Goal: Navigation & Orientation: Find specific page/section

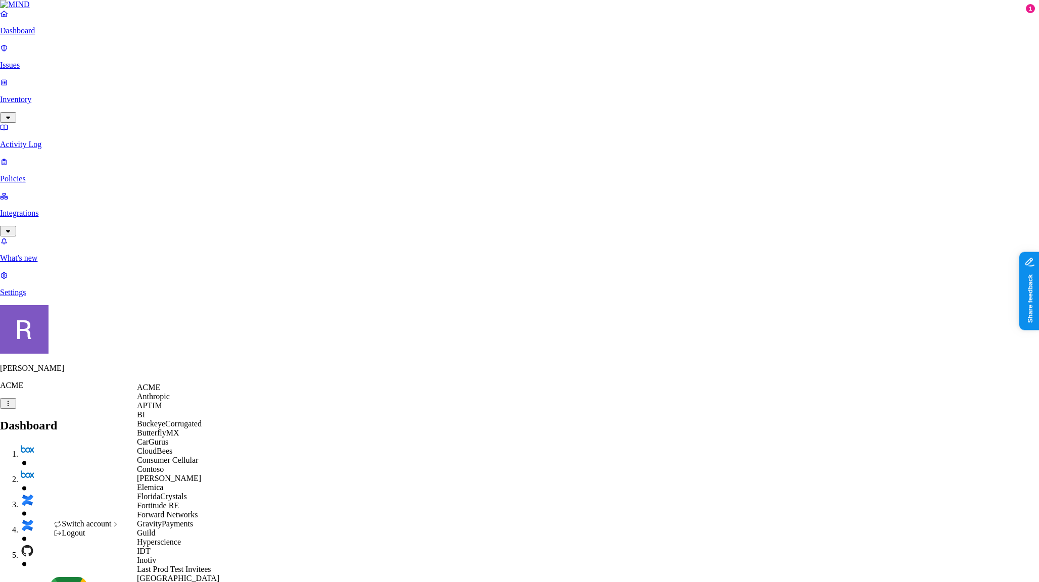
scroll to position [597, 0]
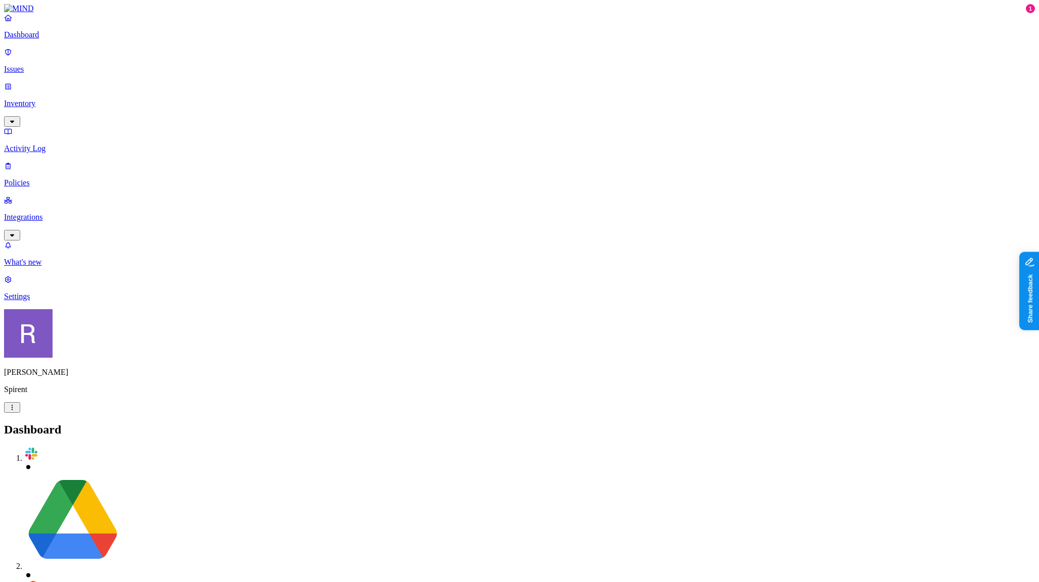
click at [52, 67] on p "Issues" at bounding box center [519, 69] width 1031 height 9
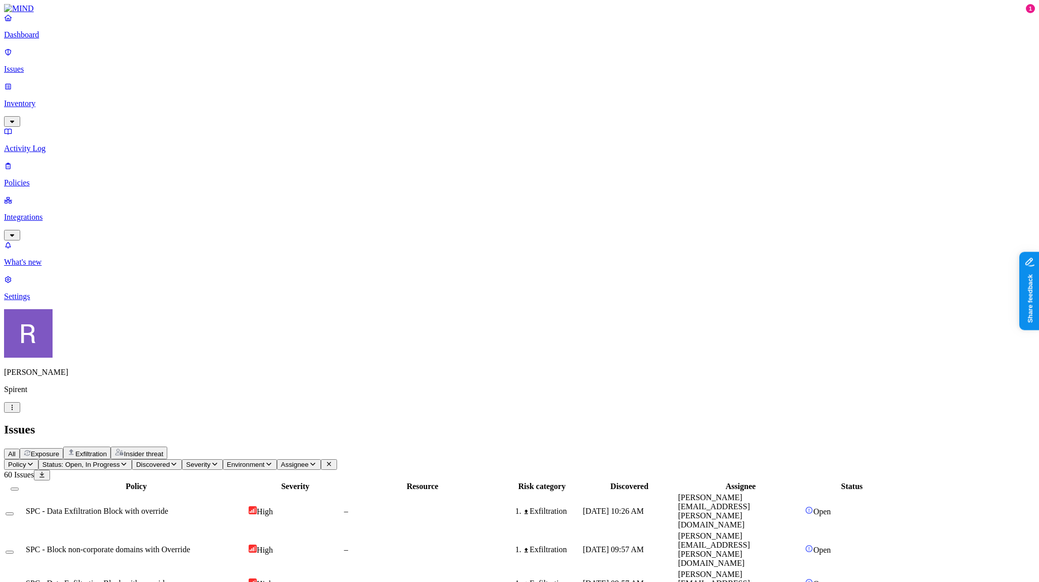
click at [53, 99] on p "Inventory" at bounding box center [519, 103] width 1031 height 9
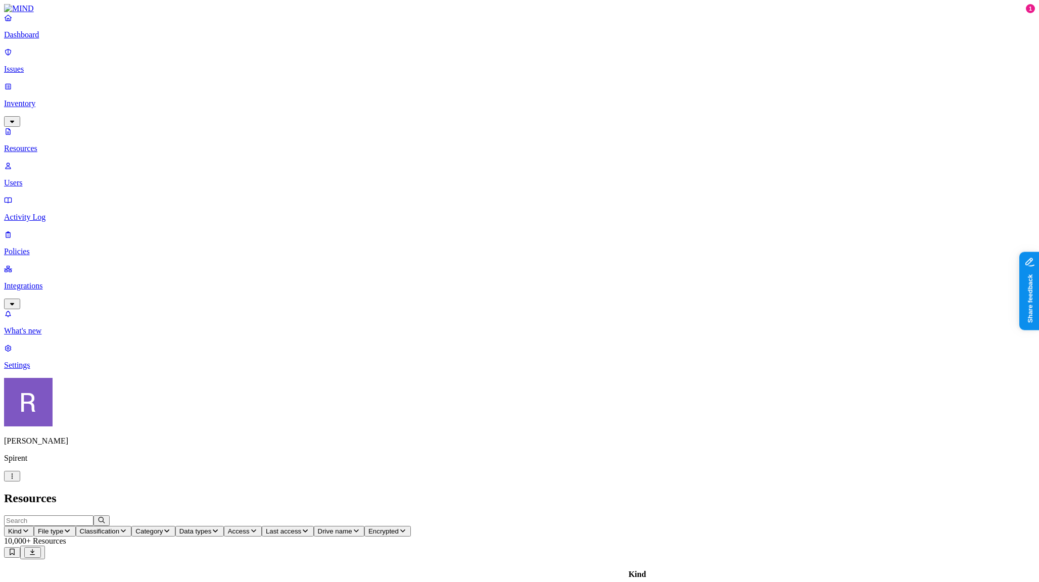
click at [54, 39] on p "Dashboard" at bounding box center [519, 34] width 1031 height 9
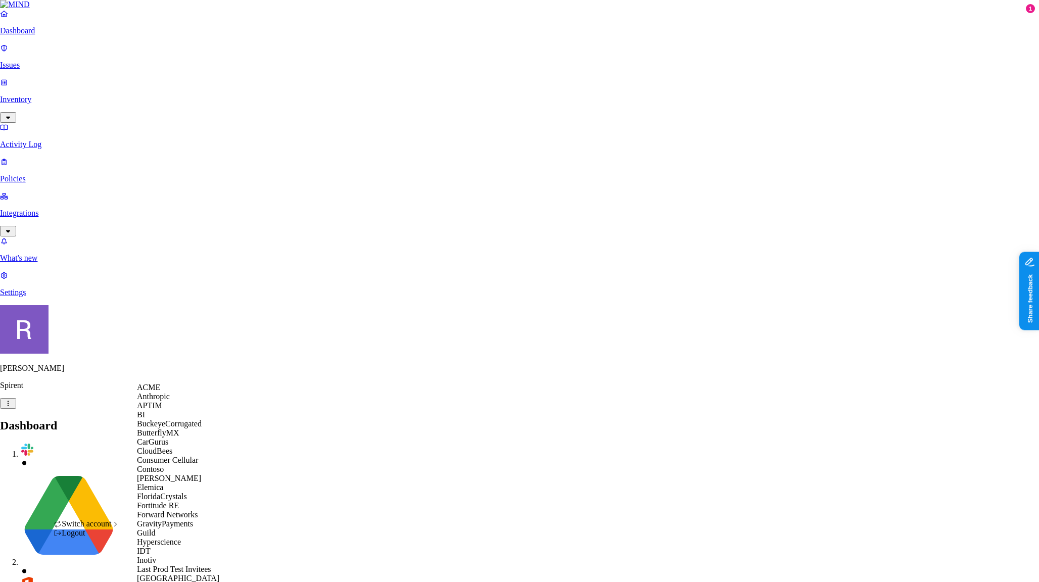
scroll to position [563, 0]
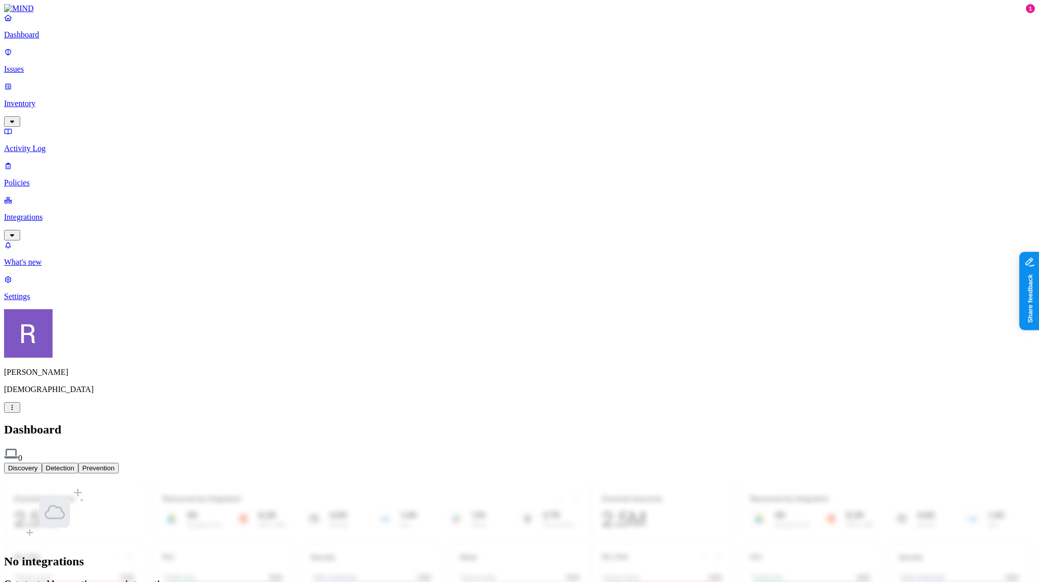
click at [44, 213] on p "Integrations" at bounding box center [519, 217] width 1031 height 9
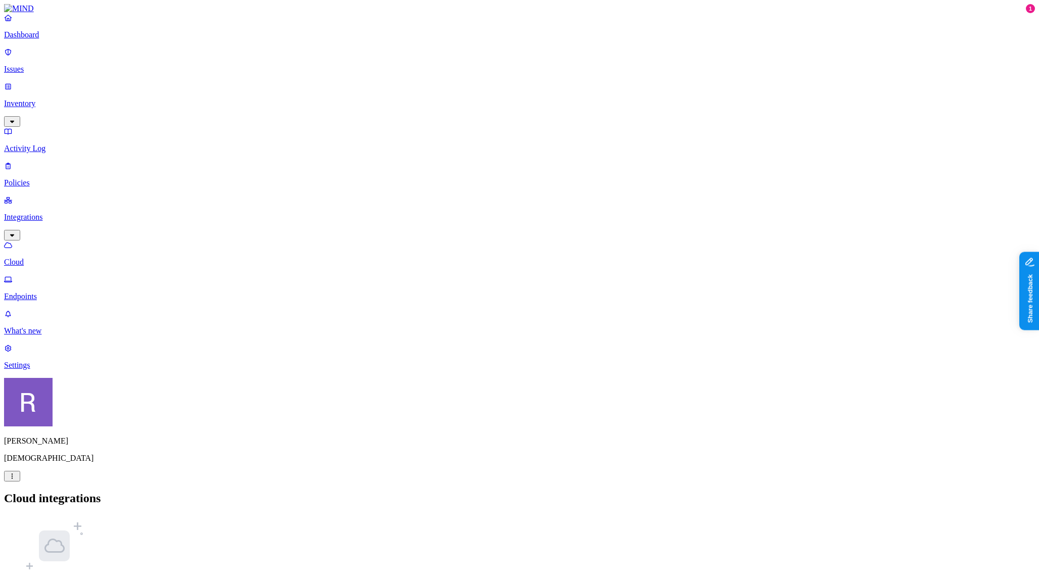
click at [45, 292] on p "Endpoints" at bounding box center [519, 296] width 1031 height 9
click at [45, 258] on p "Cloud" at bounding box center [519, 262] width 1031 height 9
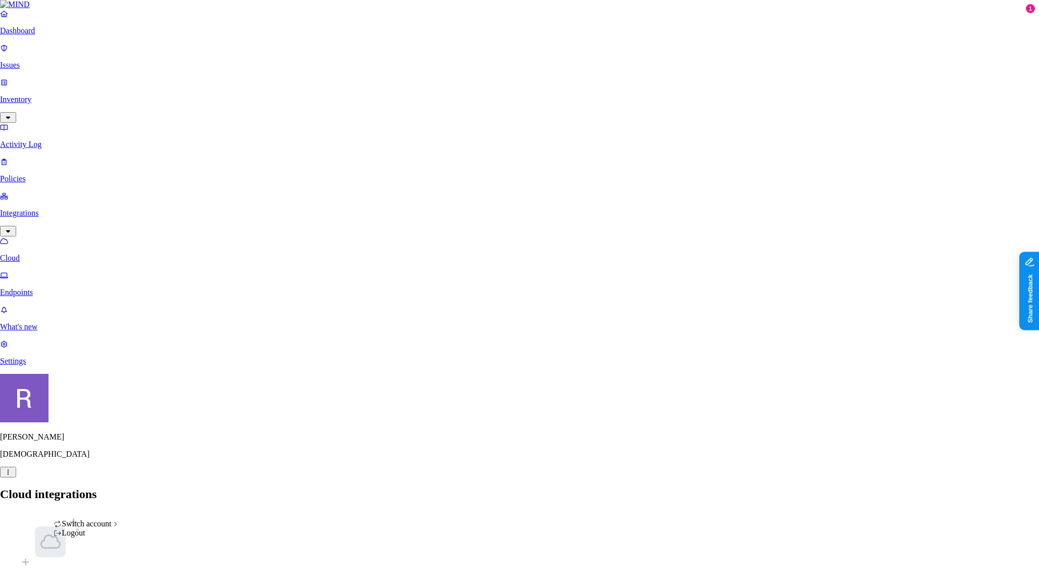
click at [93, 566] on html "Dashboard Issues Inventory Activity Log Policies Integrations Cloud Endpoints W…" at bounding box center [519, 323] width 1039 height 647
click at [50, 456] on html "Dashboard Issues Inventory Activity Log Policies Integrations Cloud Endpoints W…" at bounding box center [519, 323] width 1039 height 647
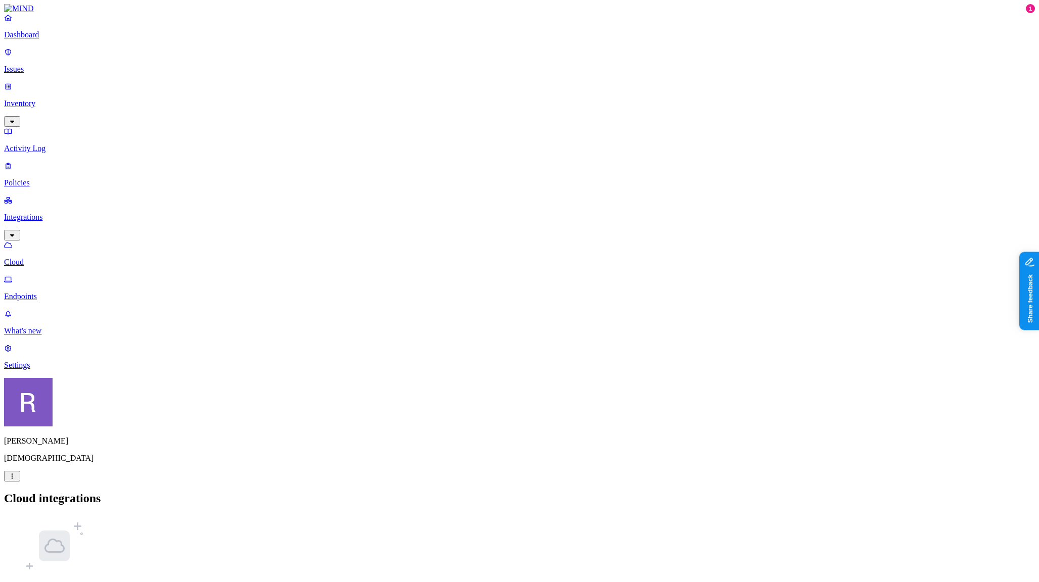
click at [42, 370] on p "Settings" at bounding box center [519, 365] width 1031 height 9
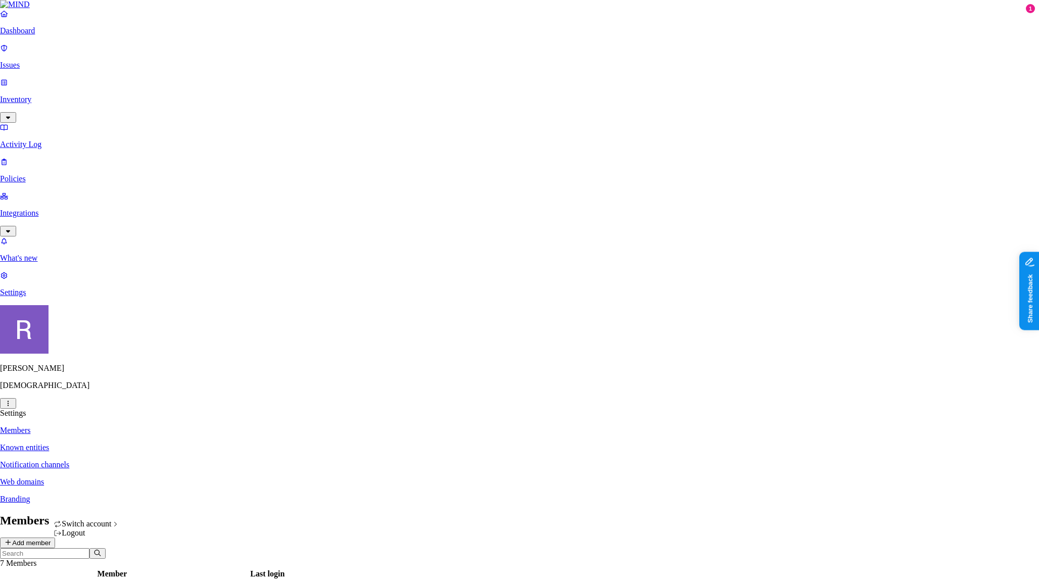
click at [92, 566] on html "Dashboard Issues Inventory Activity Log Policies Integrations What's new 1 Sett…" at bounding box center [519, 476] width 1039 height 952
click at [91, 438] on html "Dashboard Issues Inventory Activity Log Policies Integrations What's new 1 Sett…" at bounding box center [519, 476] width 1039 height 952
click at [96, 565] on html "Dashboard Issues Inventory Activity Log Policies Integrations What's new 1 Sett…" at bounding box center [519, 476] width 1039 height 952
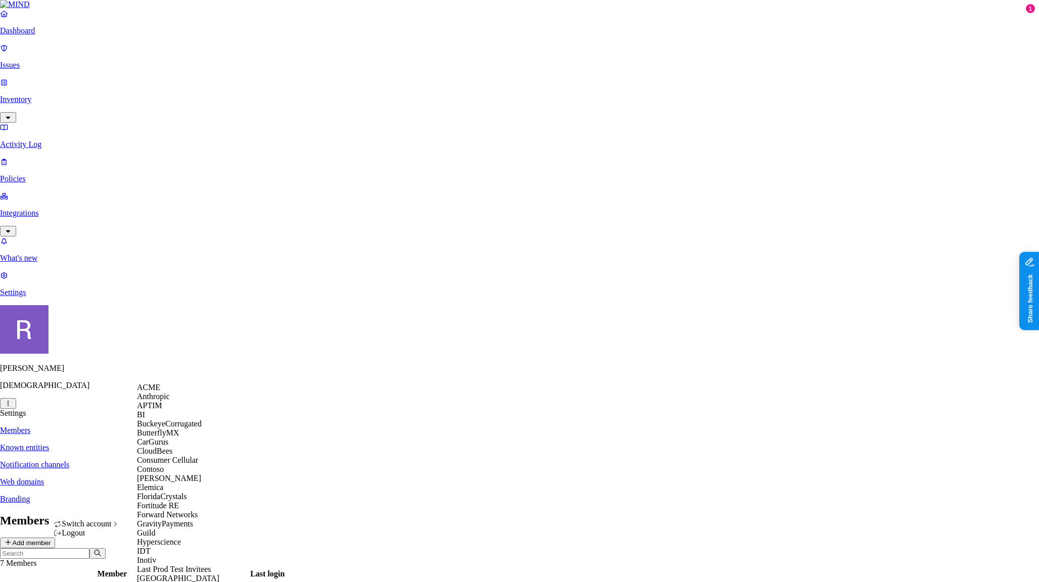
scroll to position [566, 0]
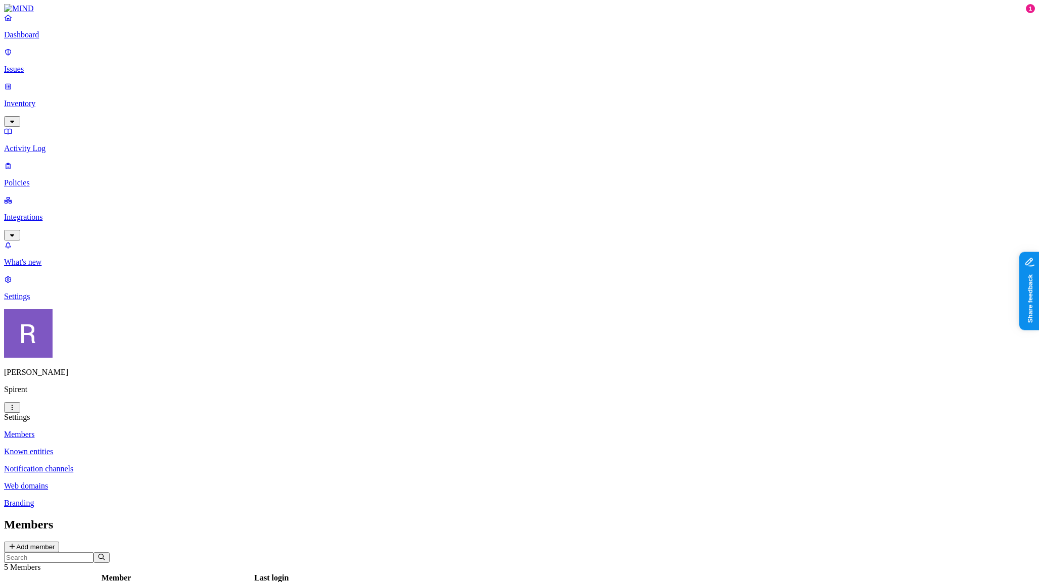
click at [46, 39] on p "Dashboard" at bounding box center [519, 34] width 1031 height 9
